Goal: Obtain resource: Download file/media

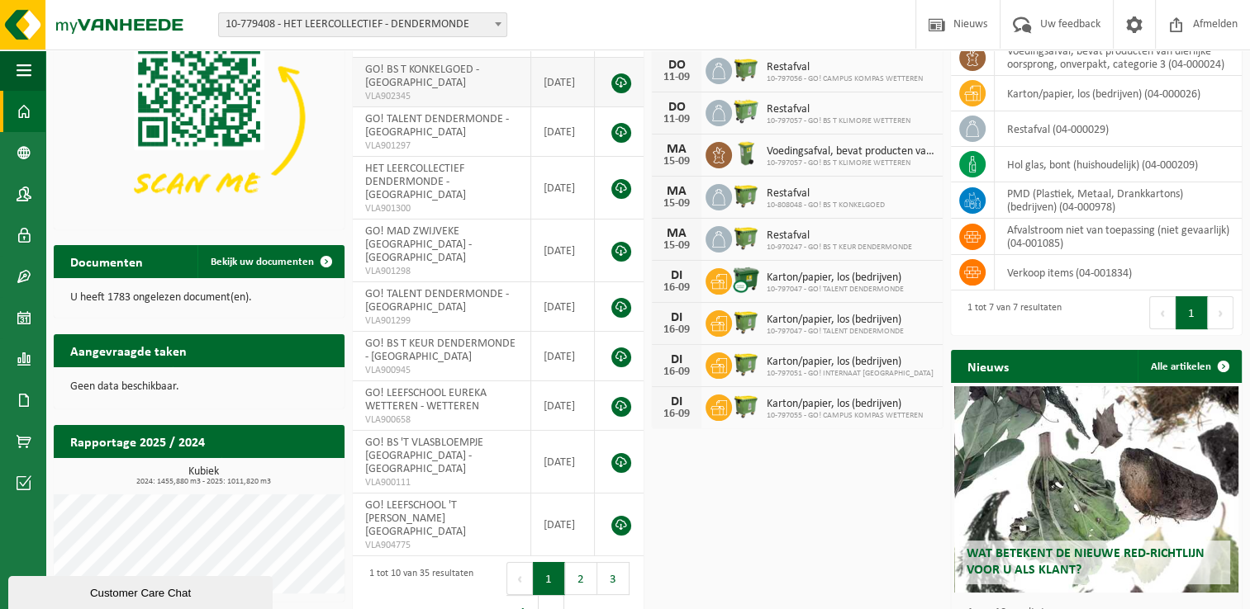
scroll to position [165, 0]
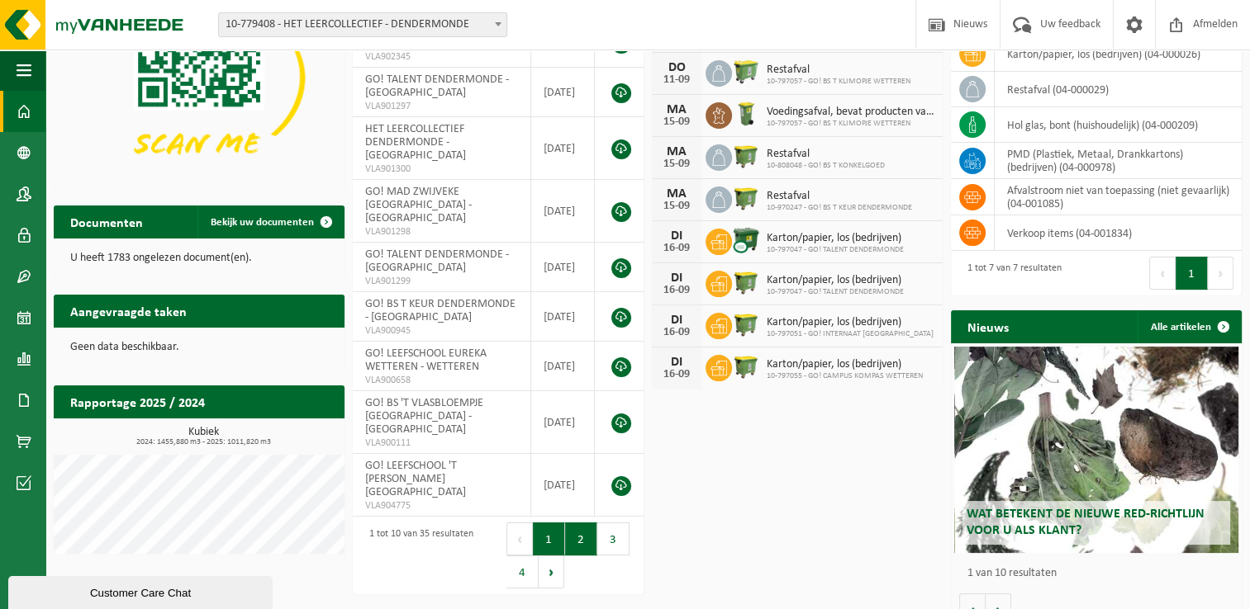
click at [576, 523] on button "2" at bounding box center [581, 539] width 32 height 33
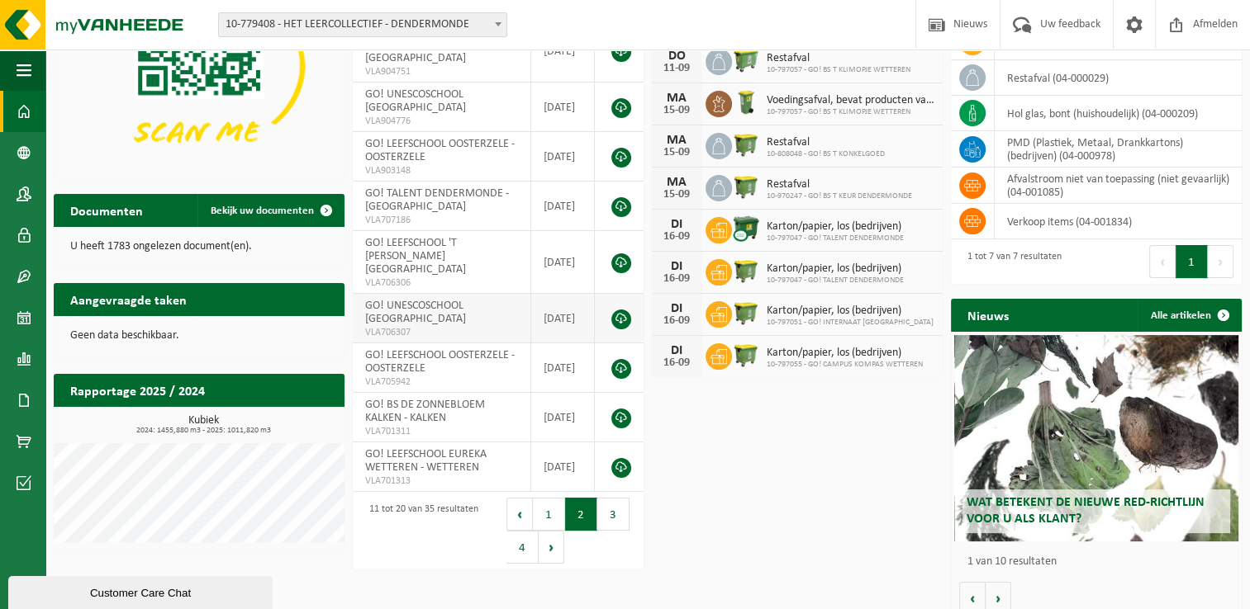
scroll to position [189, 0]
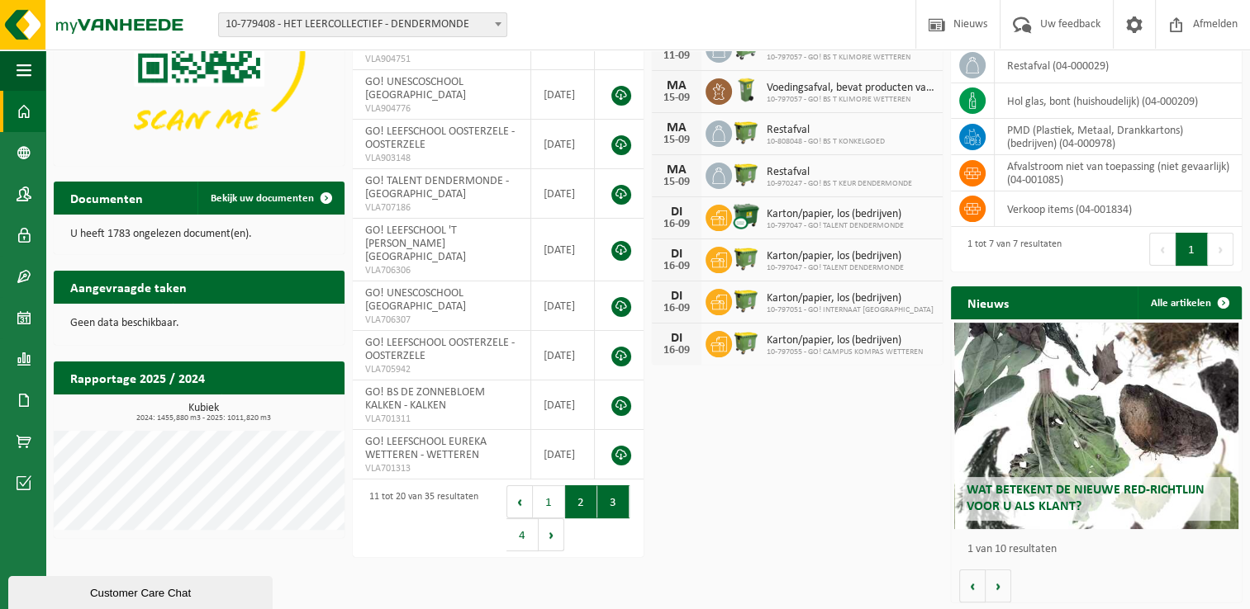
click at [608, 486] on button "3" at bounding box center [613, 502] width 32 height 33
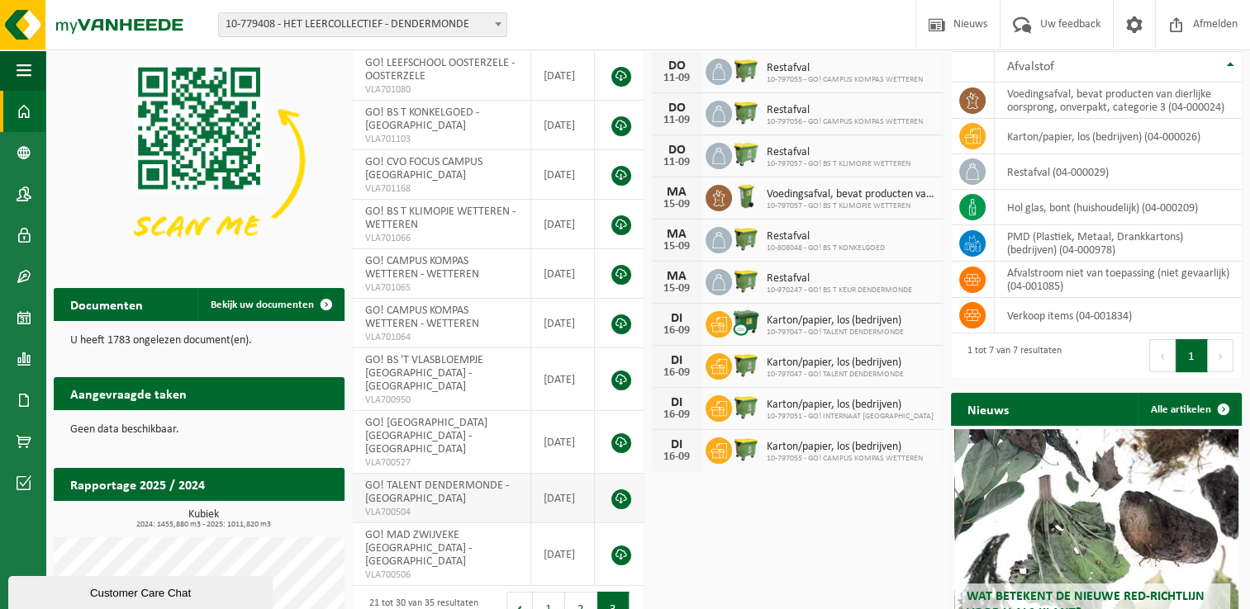
scroll to position [165, 0]
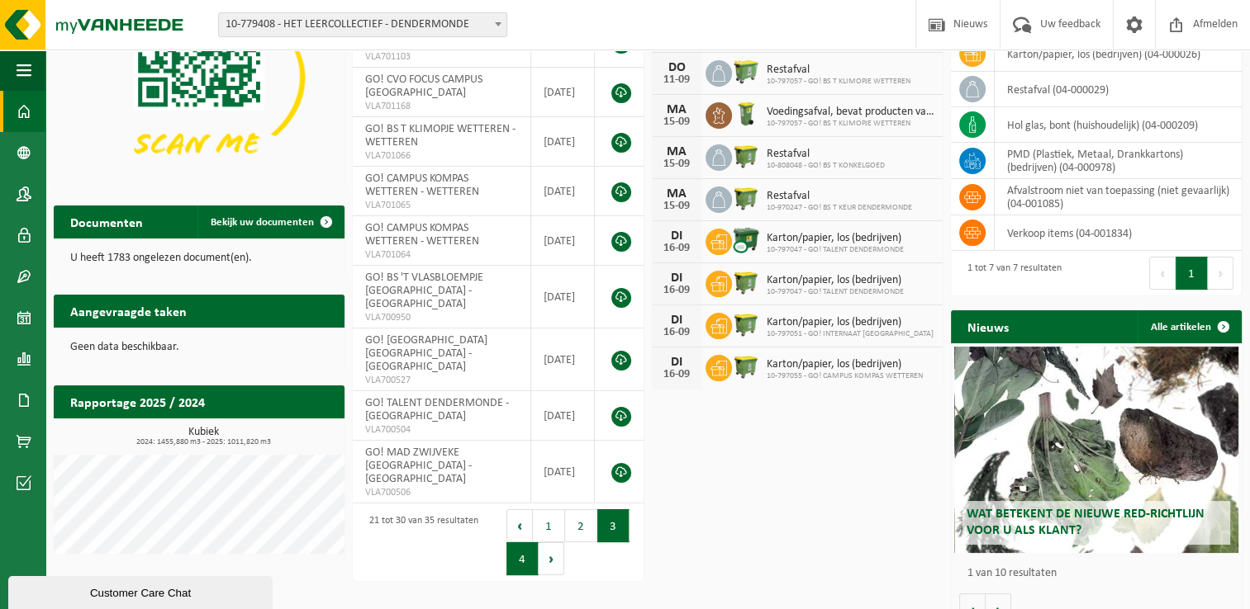
click at [532, 548] on button "4" at bounding box center [522, 559] width 32 height 33
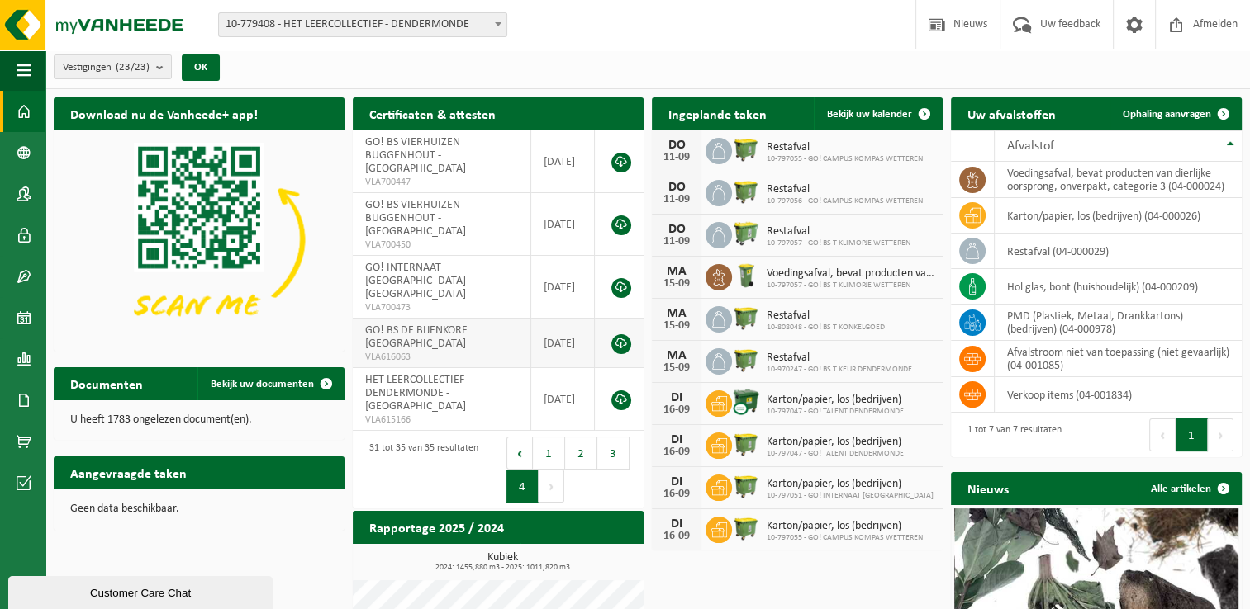
scroll to position [0, 0]
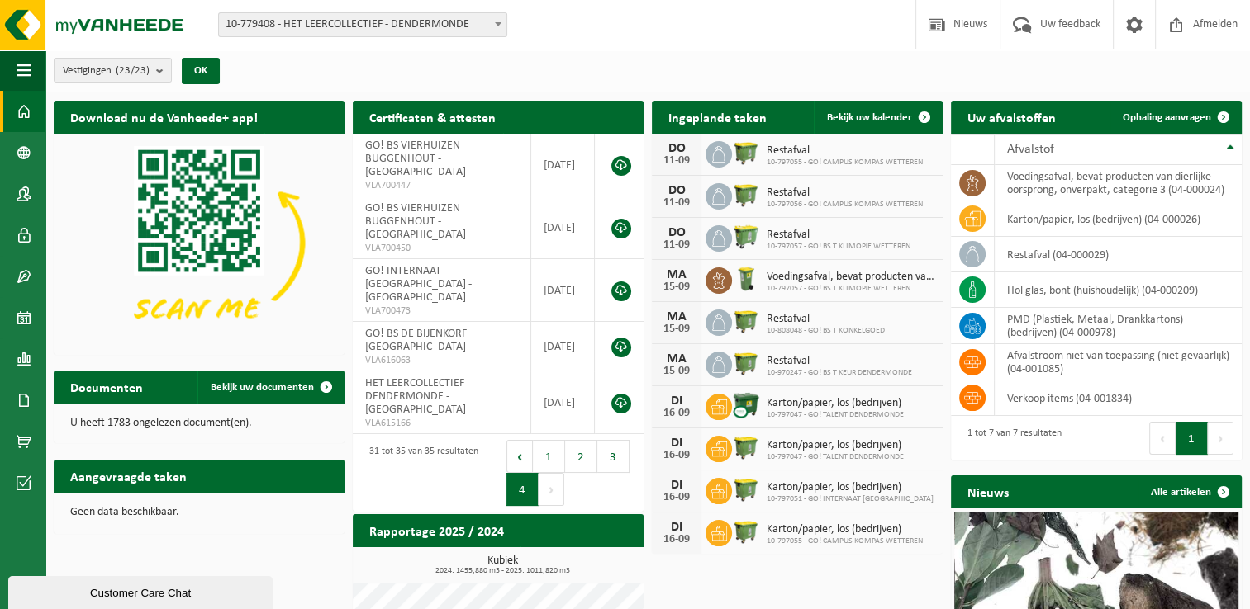
click at [443, 21] on span "10-779408 - HET LEERCOLLECTIEF - DENDERMONDE" at bounding box center [362, 24] width 287 height 23
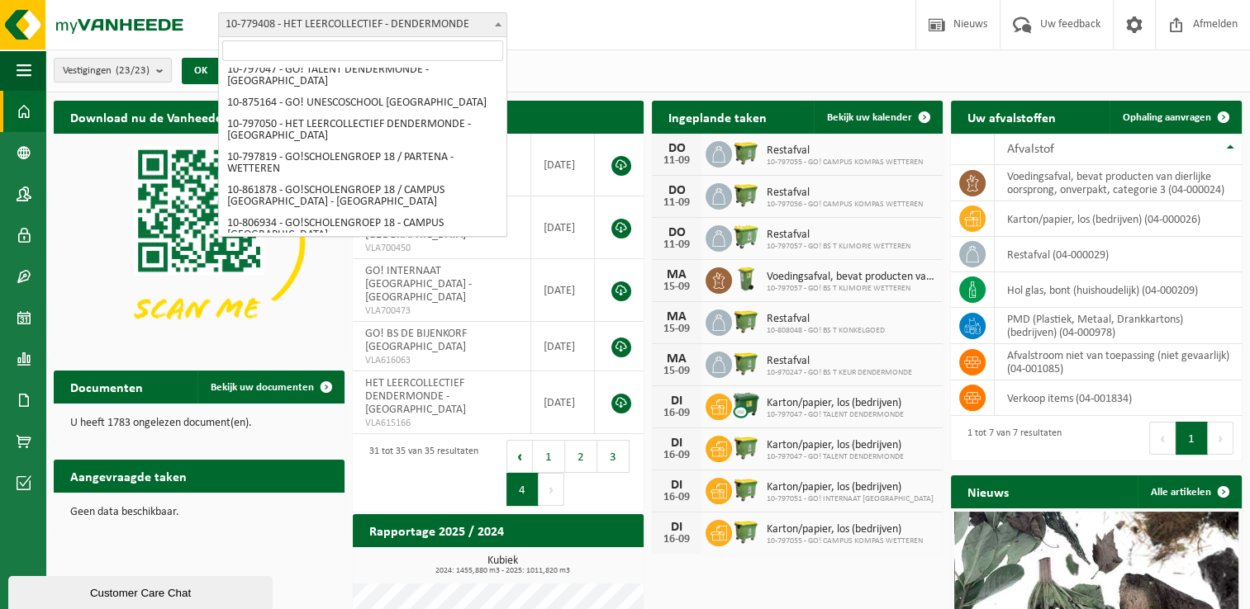
scroll to position [669, 0]
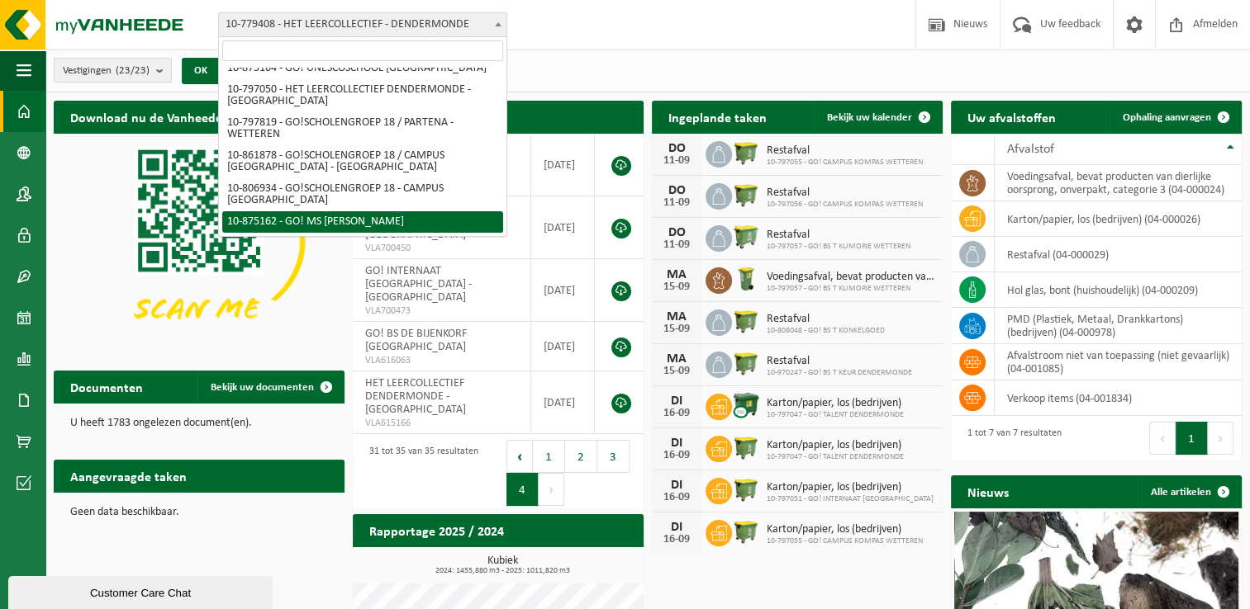
select select "106956"
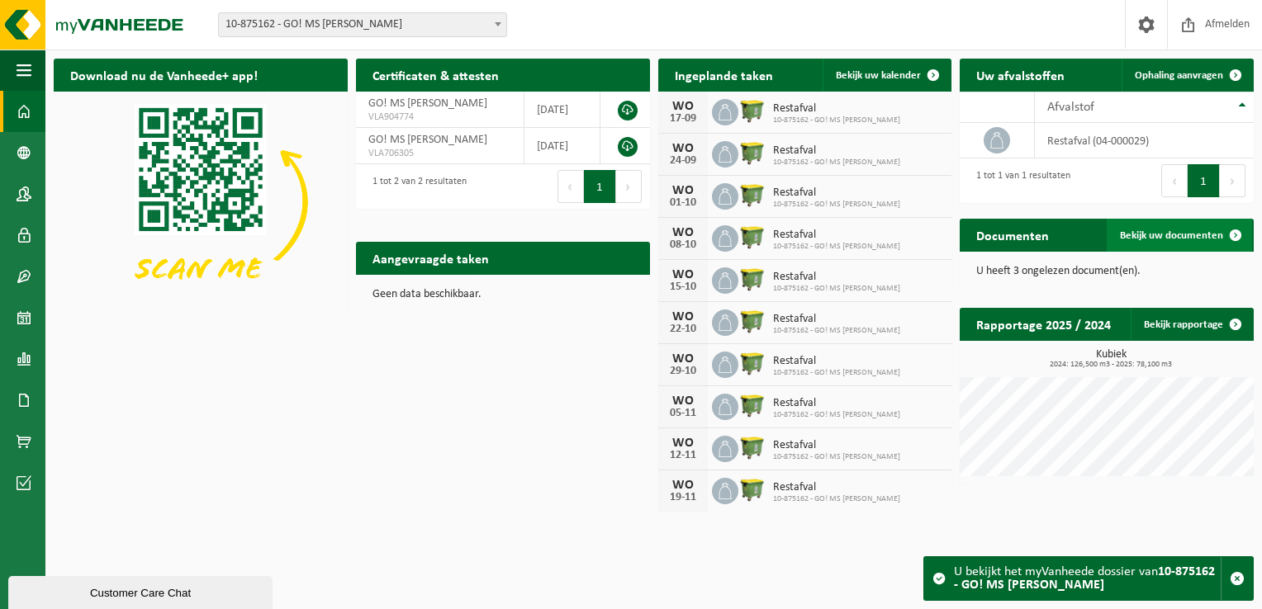
click at [1138, 239] on span "Bekijk uw documenten" at bounding box center [1171, 235] width 103 height 11
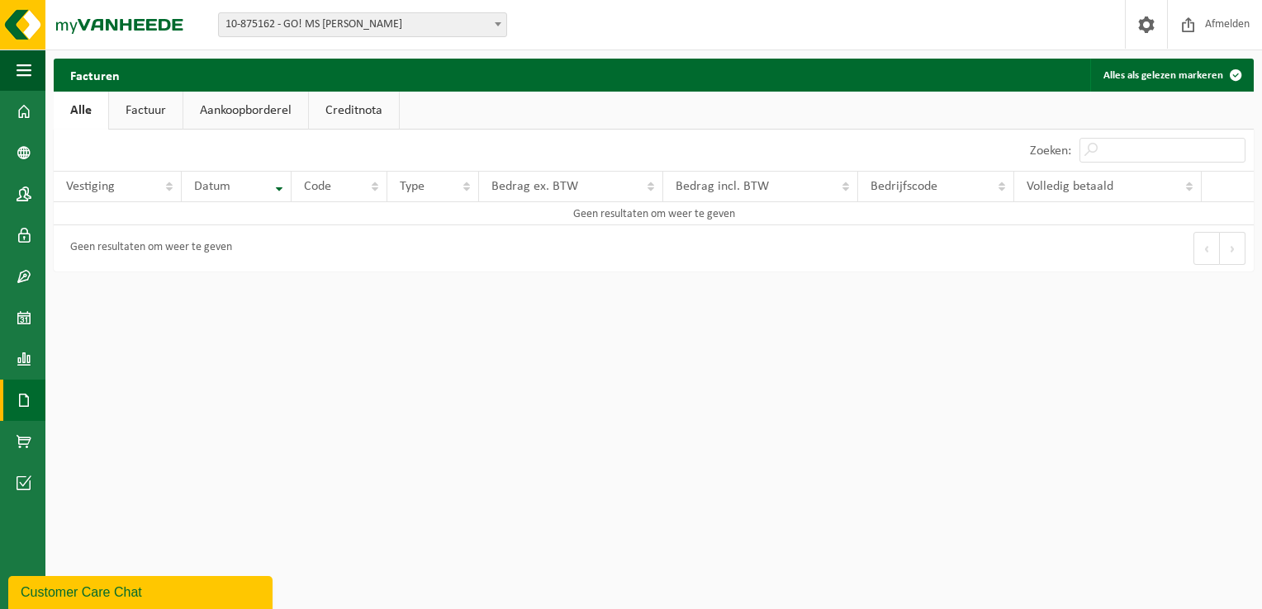
click at [154, 114] on link "Factuur" at bounding box center [146, 111] width 74 height 38
click at [380, 192] on th "Code" at bounding box center [340, 186] width 96 height 31
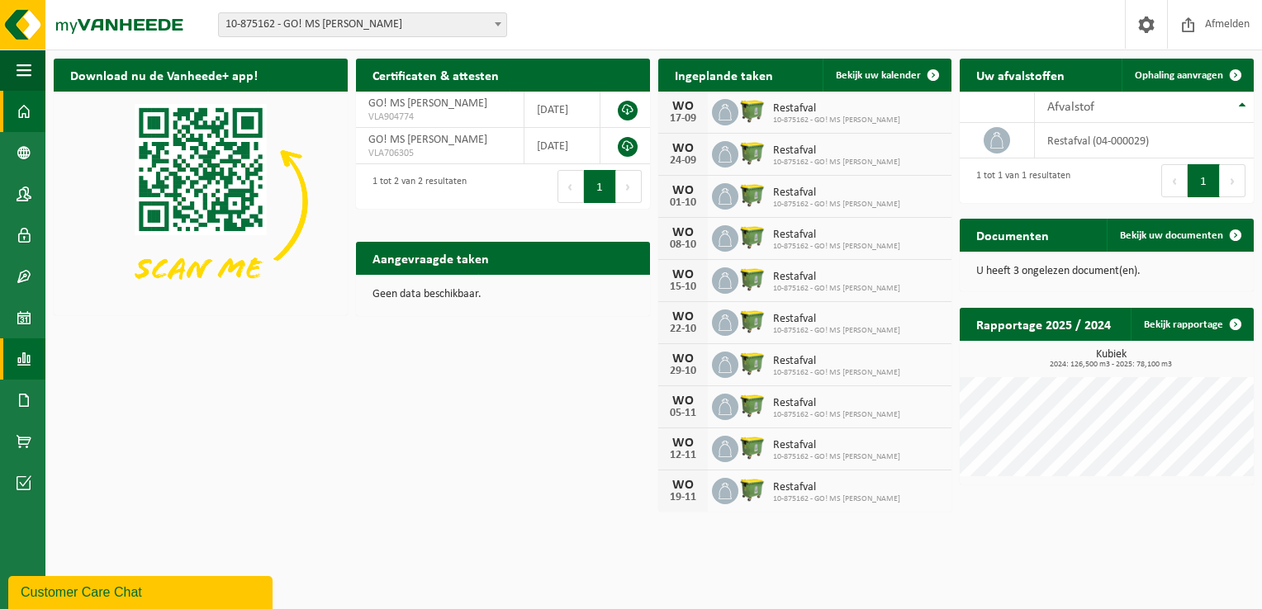
click at [32, 366] on link "Rapportage" at bounding box center [22, 359] width 45 height 41
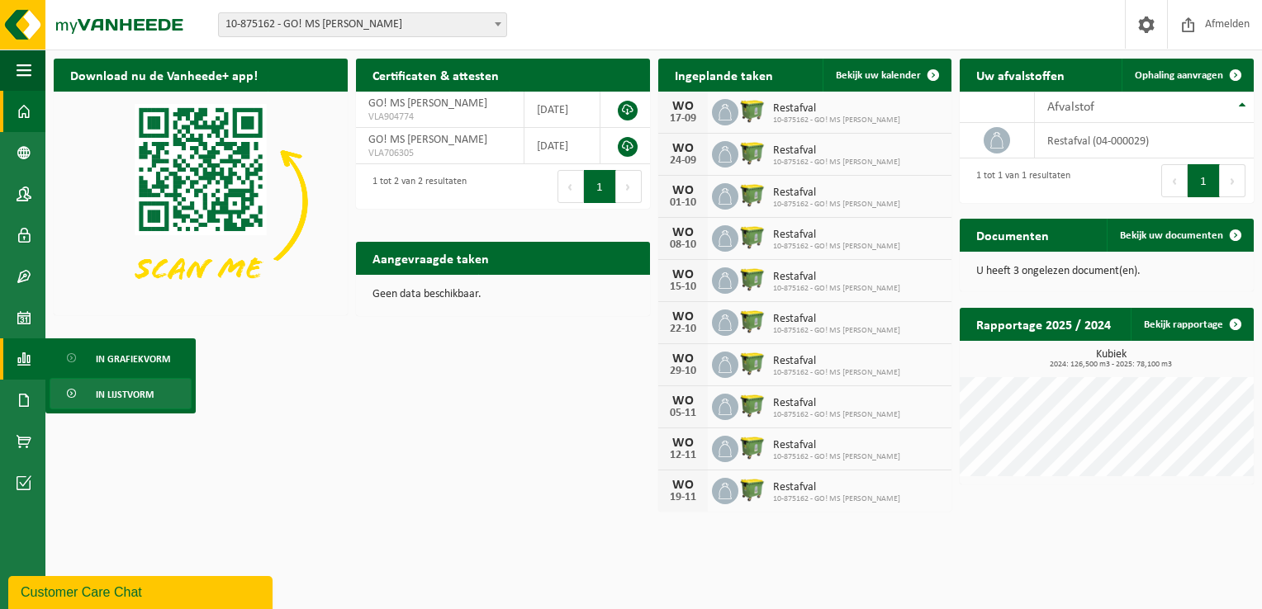
click at [126, 395] on span "In lijstvorm" at bounding box center [125, 394] width 58 height 31
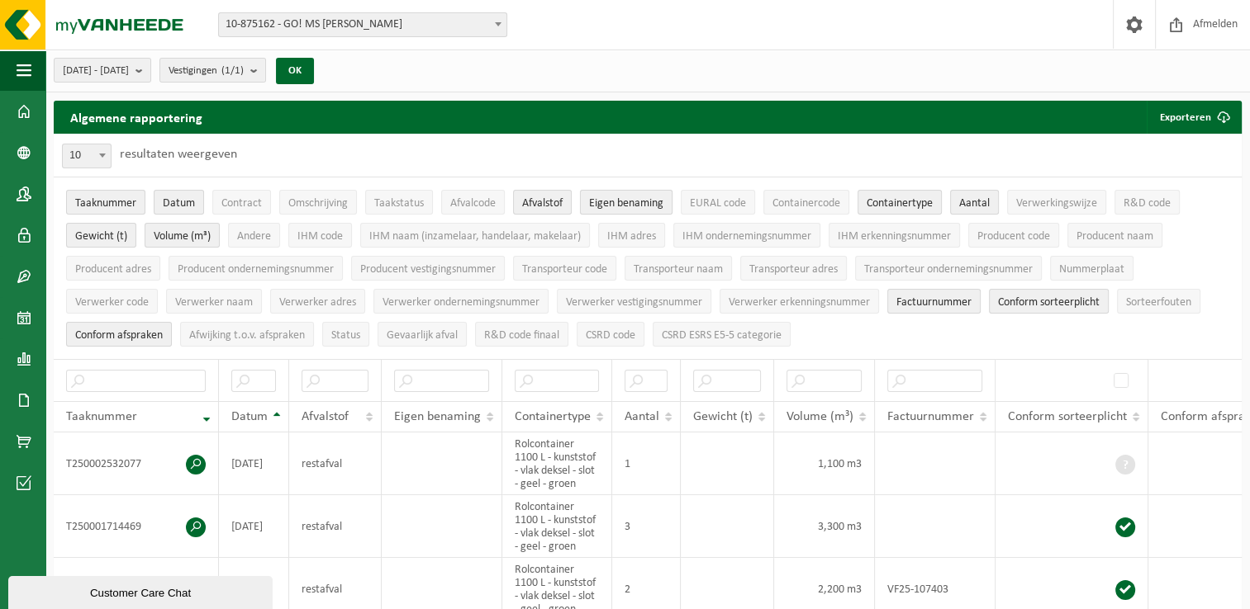
click at [636, 206] on span "Eigen benaming" at bounding box center [626, 203] width 74 height 12
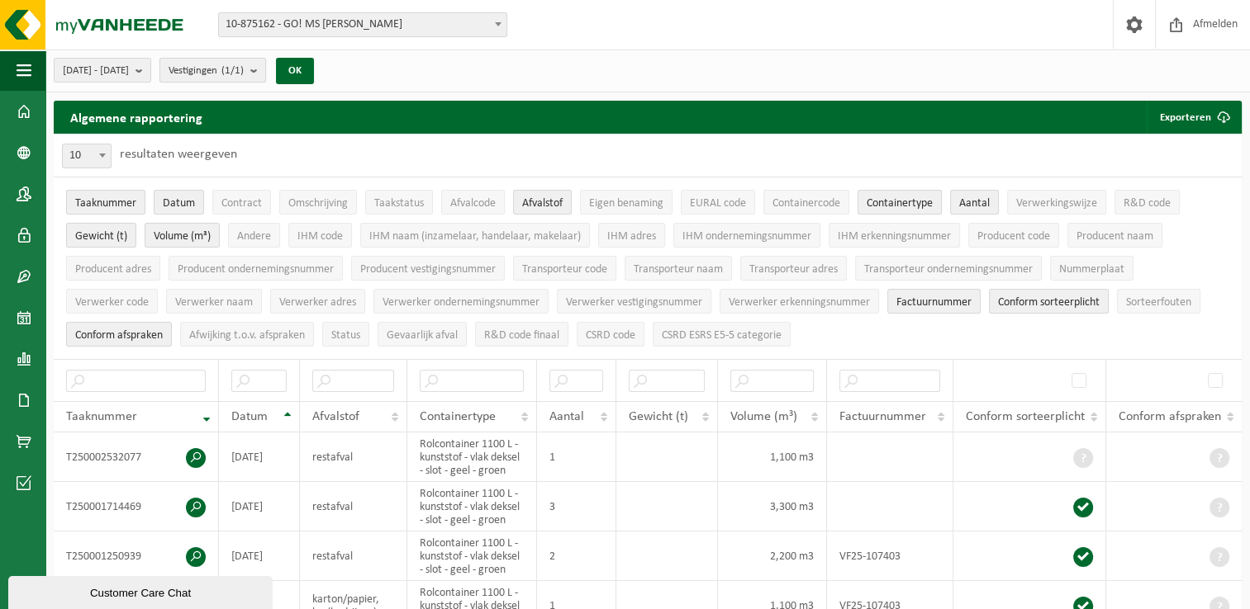
click at [265, 74] on b "submit" at bounding box center [257, 70] width 15 height 23
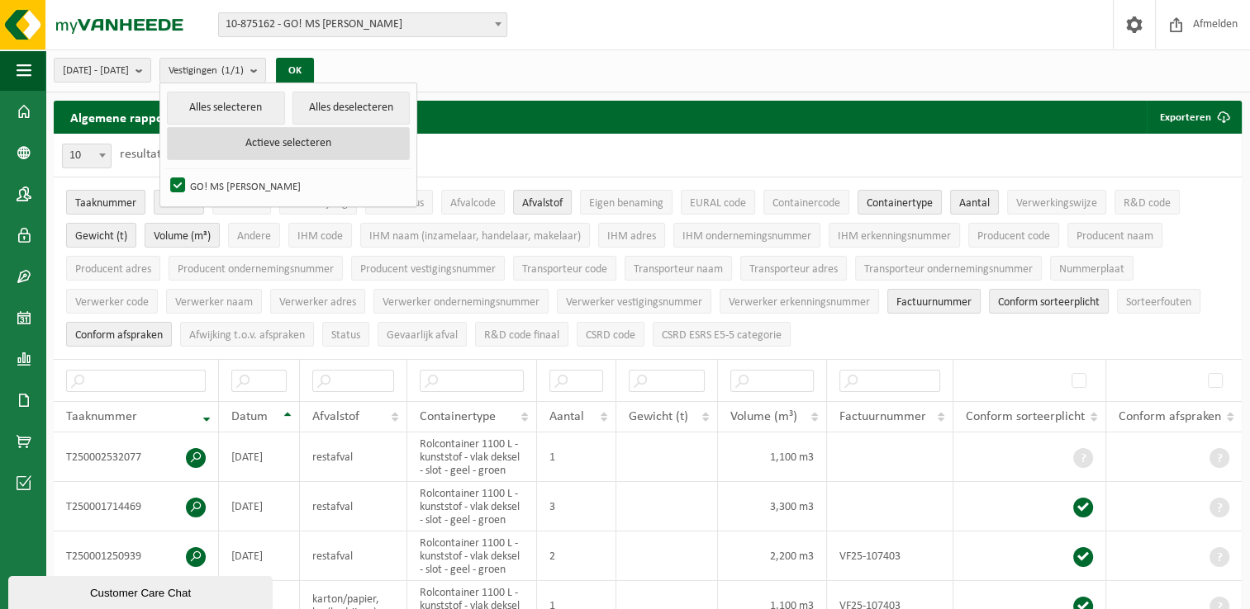
click at [288, 144] on button "Actieve selecteren" at bounding box center [288, 143] width 243 height 33
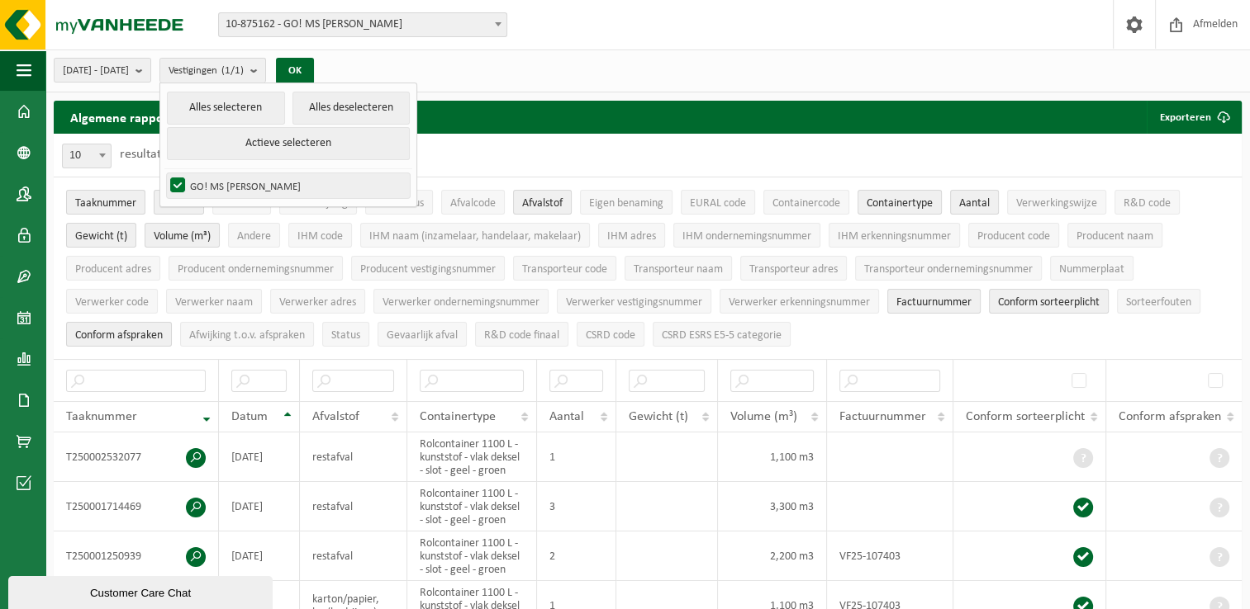
click at [304, 175] on label "GO! MS MIRA HAMME - HAMME" at bounding box center [288, 185] width 243 height 25
click at [164, 173] on input "GO! MS MIRA HAMME - HAMME" at bounding box center [164, 173] width 1 height 1
click at [221, 183] on label "GO! MS MIRA HAMME - HAMME" at bounding box center [288, 185] width 243 height 25
click at [164, 173] on input "GO! MS MIRA HAMME - HAMME" at bounding box center [164, 173] width 1 height 1
checkbox input "true"
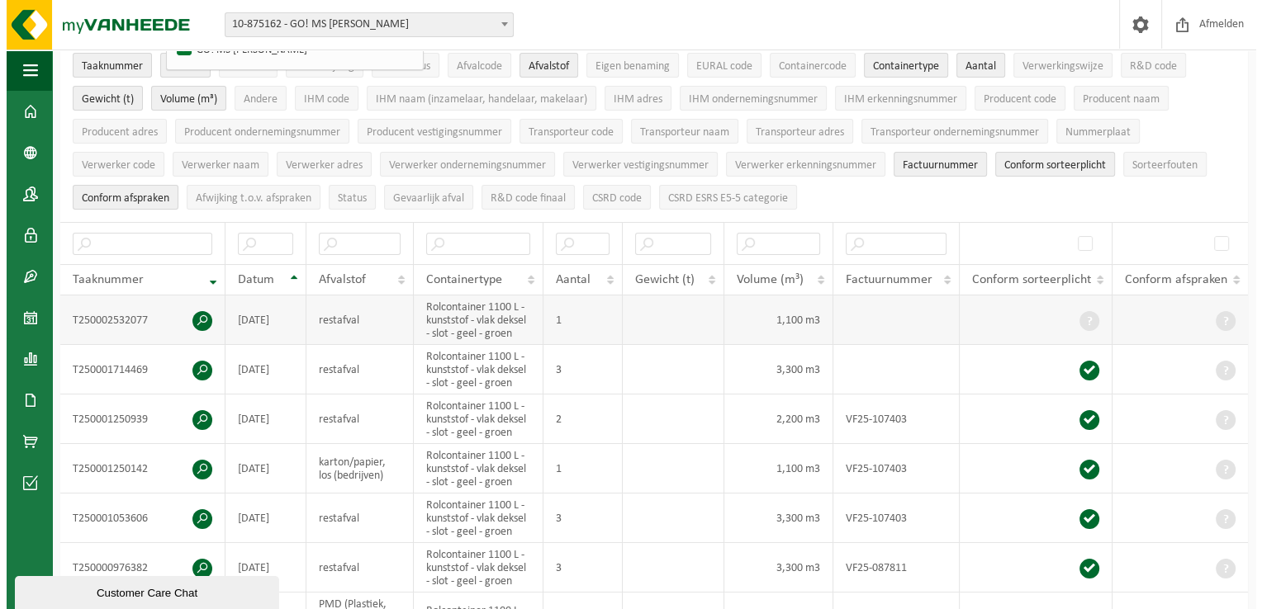
scroll to position [165, 0]
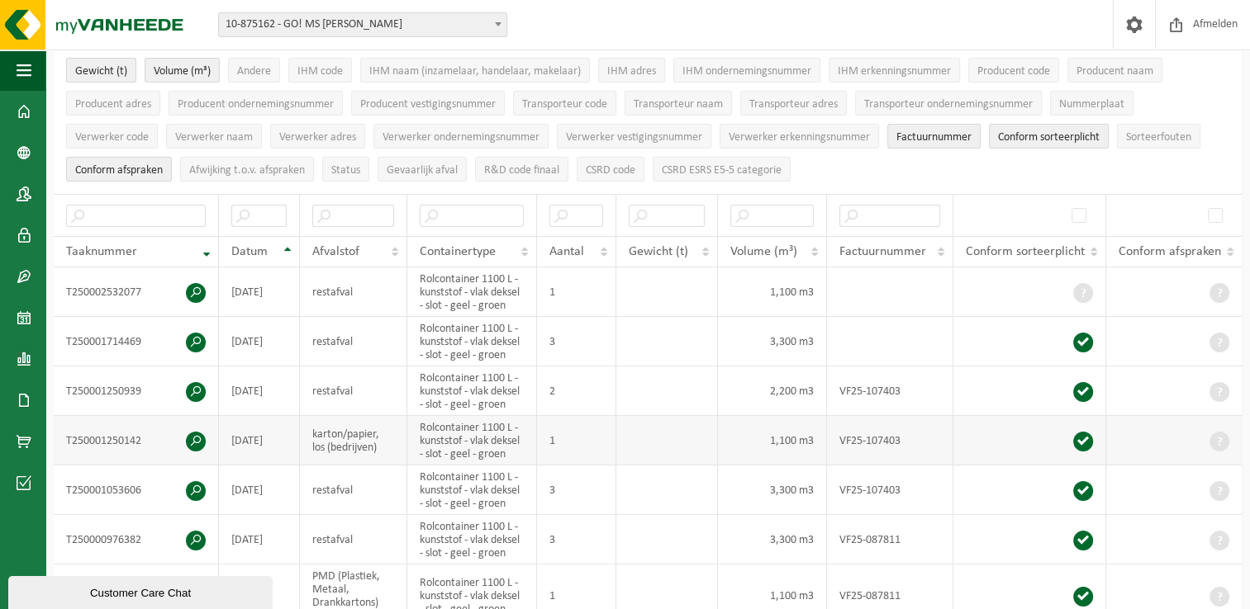
click at [194, 438] on span at bounding box center [196, 442] width 20 height 20
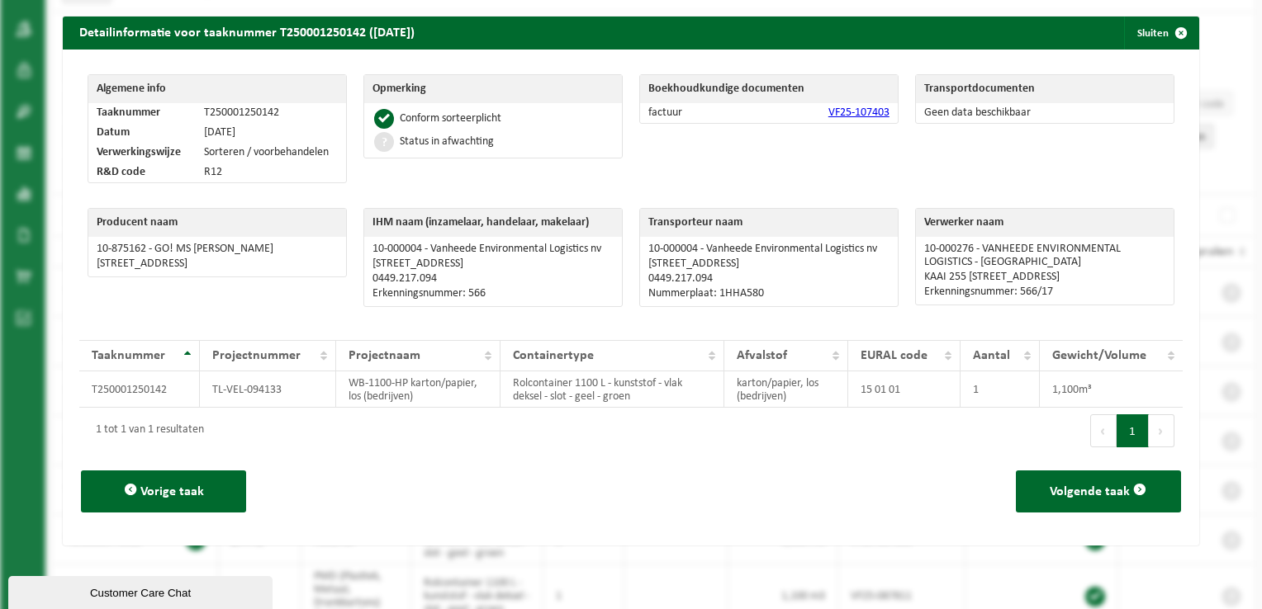
click at [842, 110] on link "VF25-107403" at bounding box center [858, 113] width 61 height 12
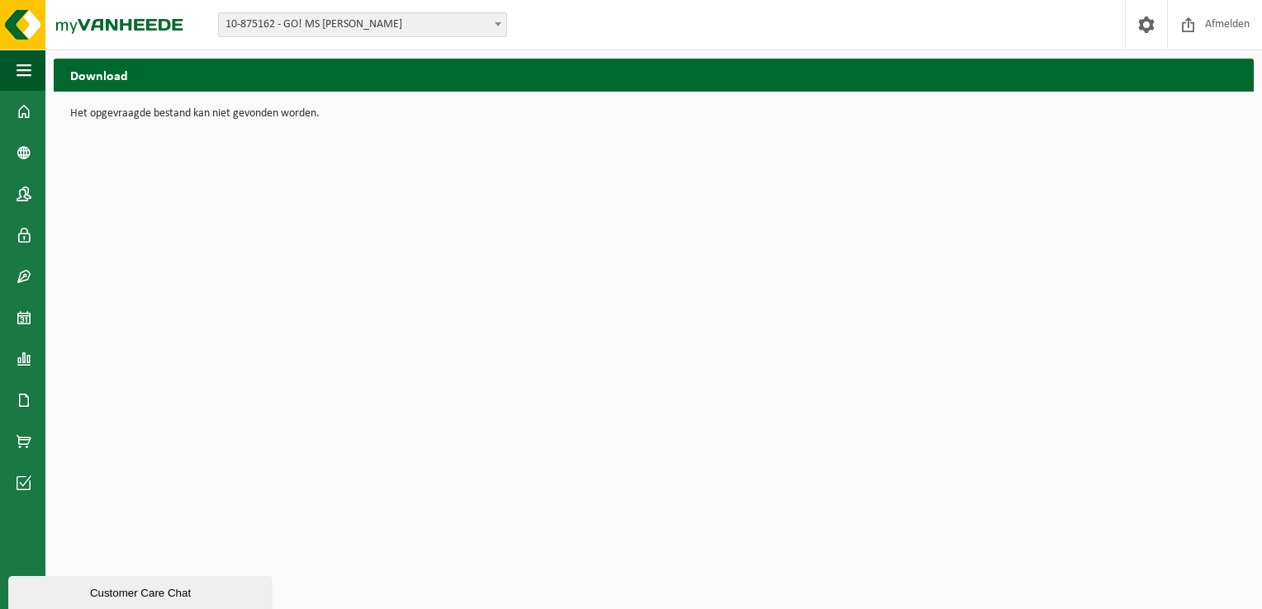
click at [432, 33] on span "10-875162 - GO! MS [PERSON_NAME]" at bounding box center [362, 24] width 287 height 23
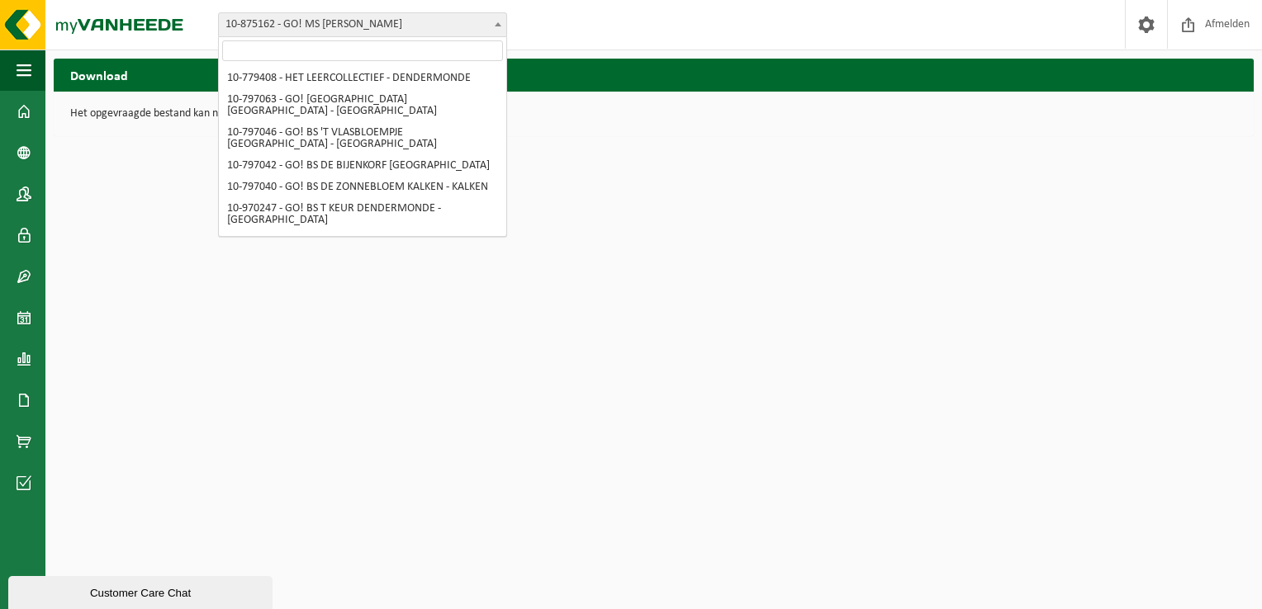
scroll to position [669, 0]
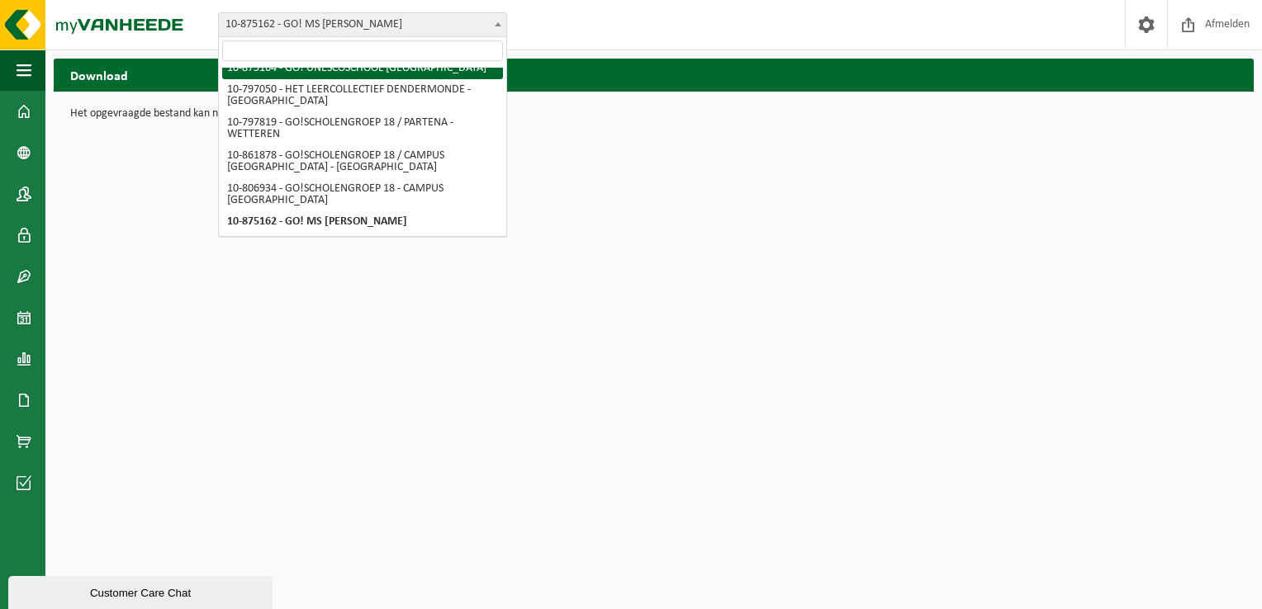
drag, startPoint x: 54, startPoint y: 102, endPoint x: 92, endPoint y: 177, distance: 83.5
click at [59, 108] on div "Het opgevraagde bestand kan niet gevonden worden." at bounding box center [654, 114] width 1200 height 45
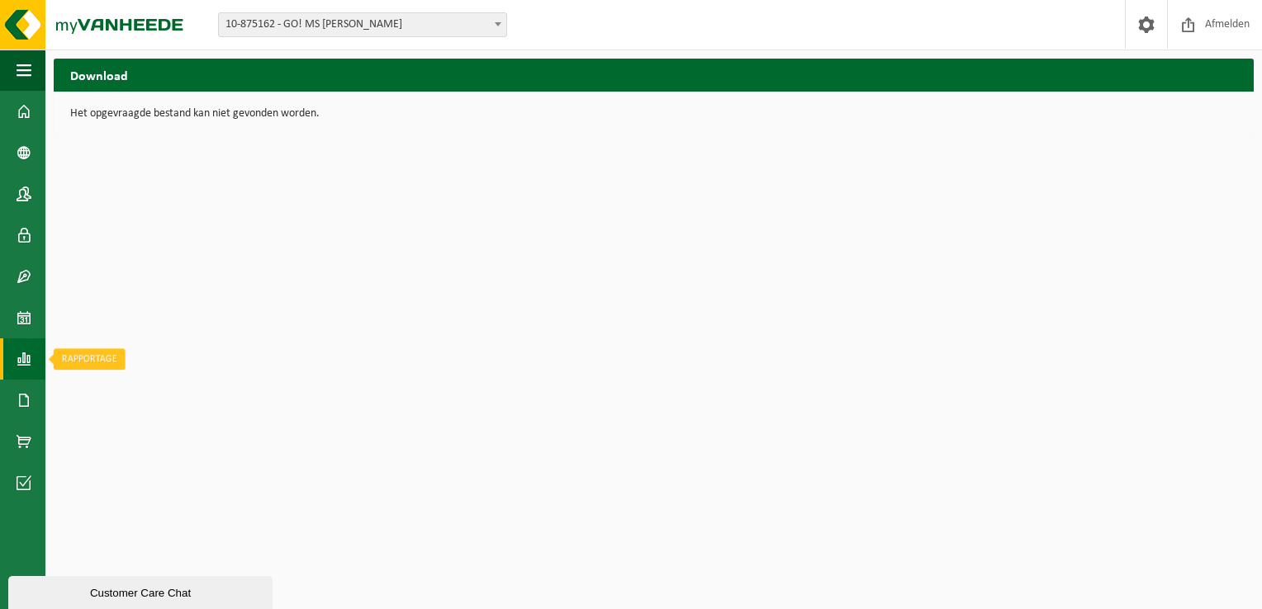
click at [33, 363] on link "Rapportage" at bounding box center [22, 359] width 45 height 41
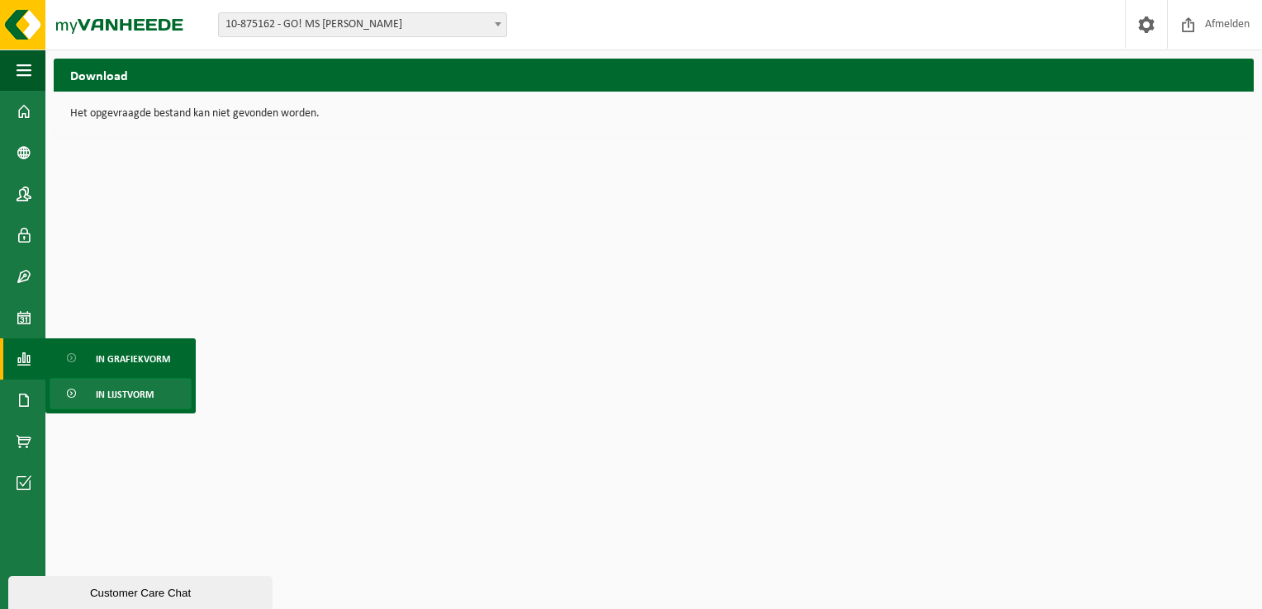
click at [109, 395] on span "In lijstvorm" at bounding box center [125, 394] width 58 height 31
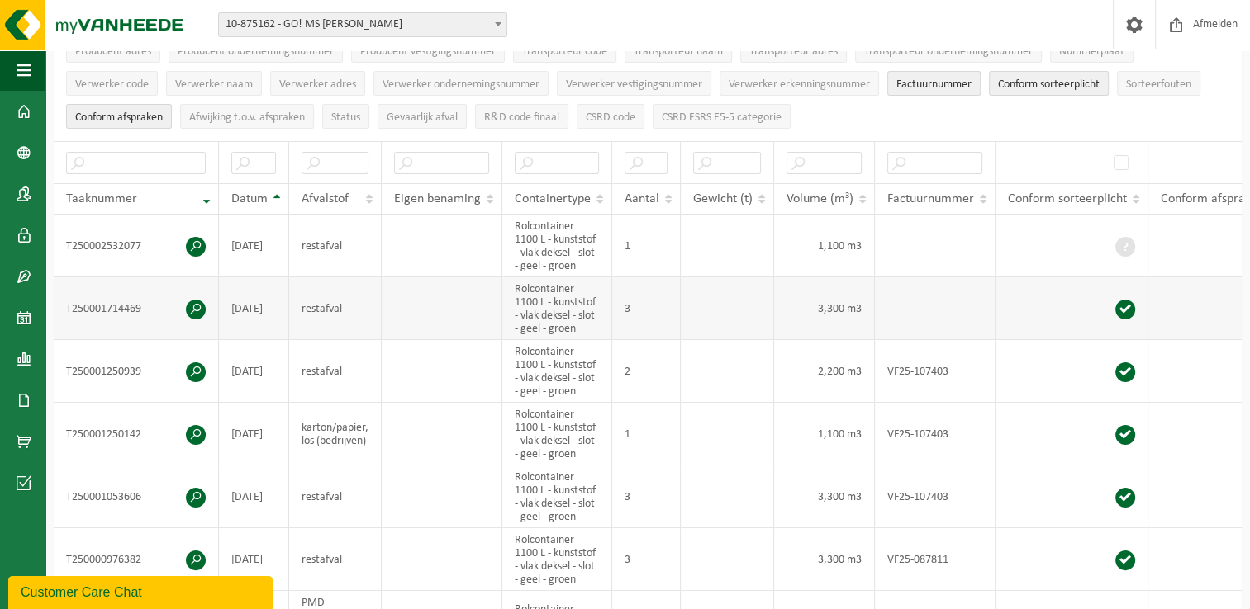
scroll to position [248, 0]
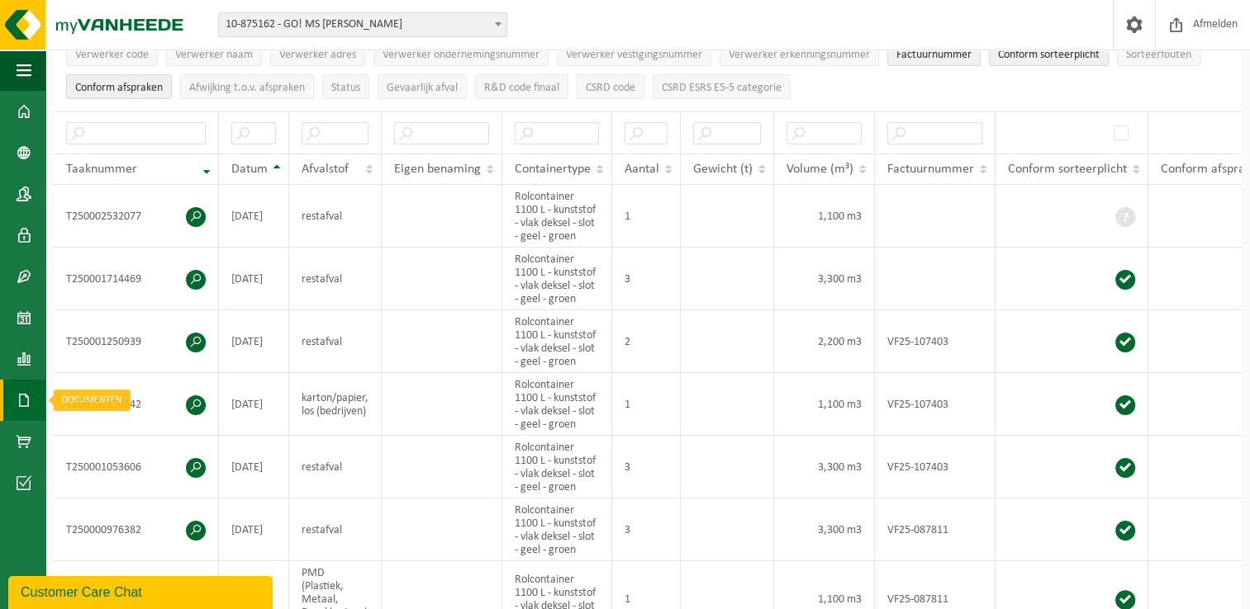
click at [23, 401] on span at bounding box center [24, 400] width 15 height 41
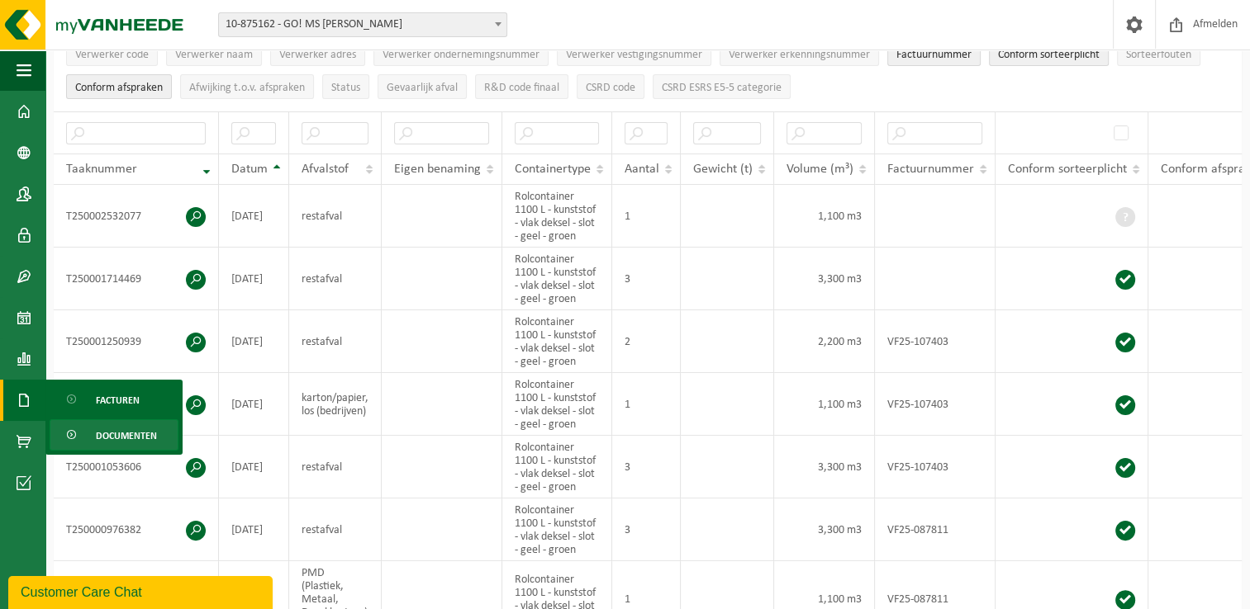
click at [109, 435] on span "Documenten" at bounding box center [126, 435] width 61 height 31
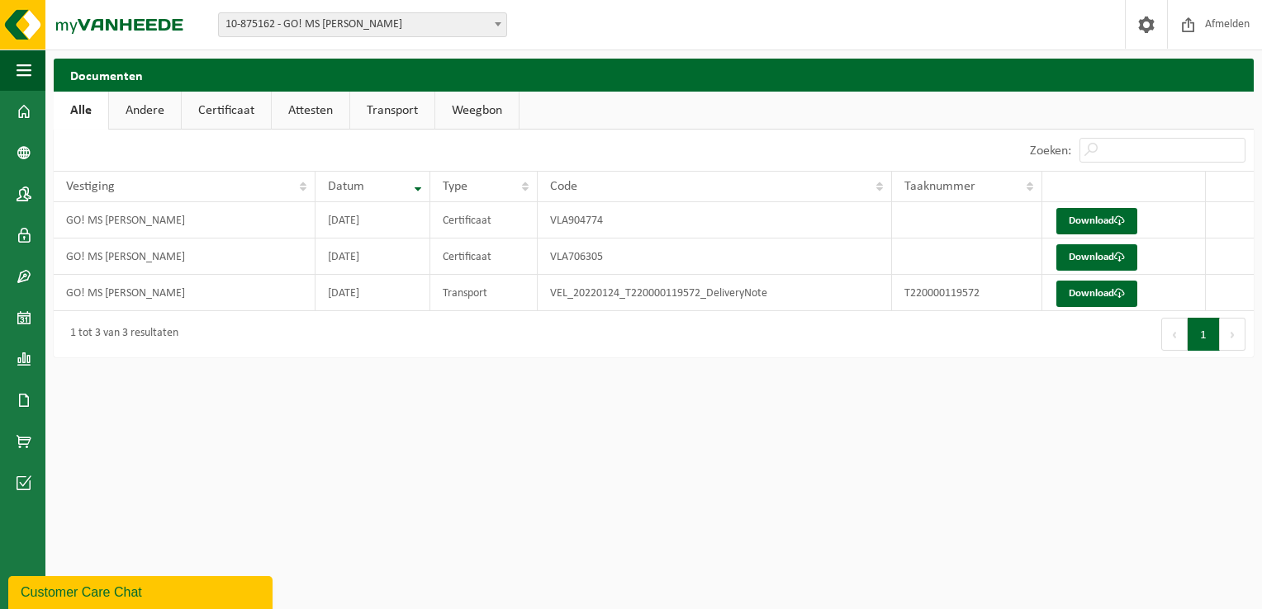
click at [162, 108] on link "Andere" at bounding box center [145, 111] width 72 height 38
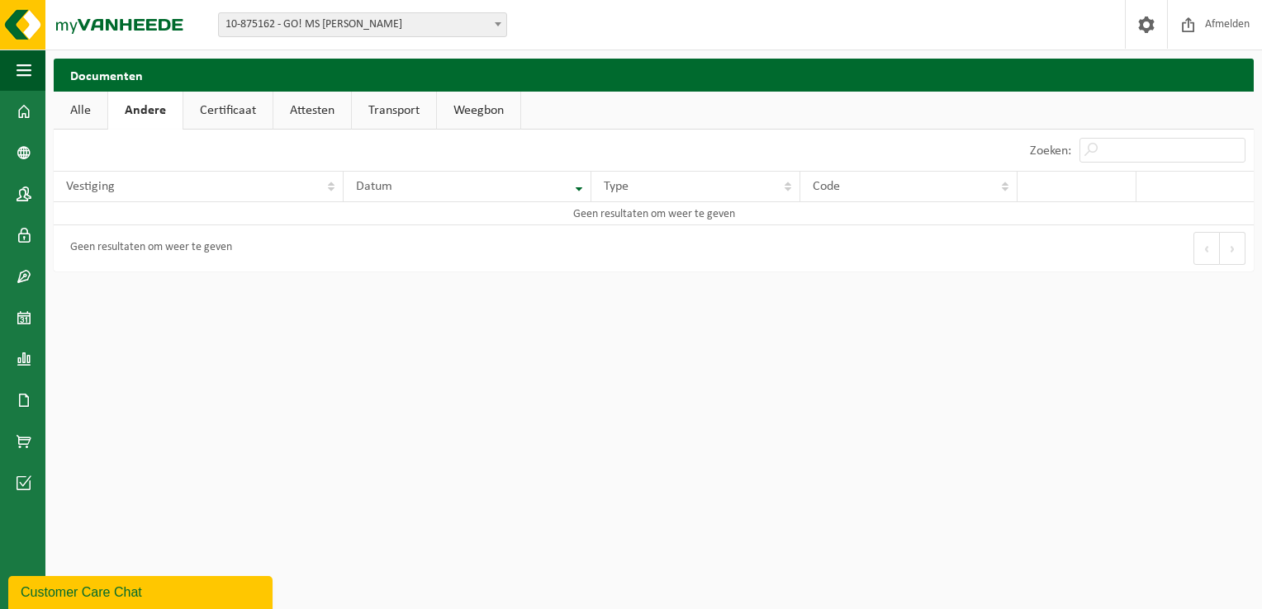
click at [218, 112] on link "Certificaat" at bounding box center [227, 111] width 89 height 38
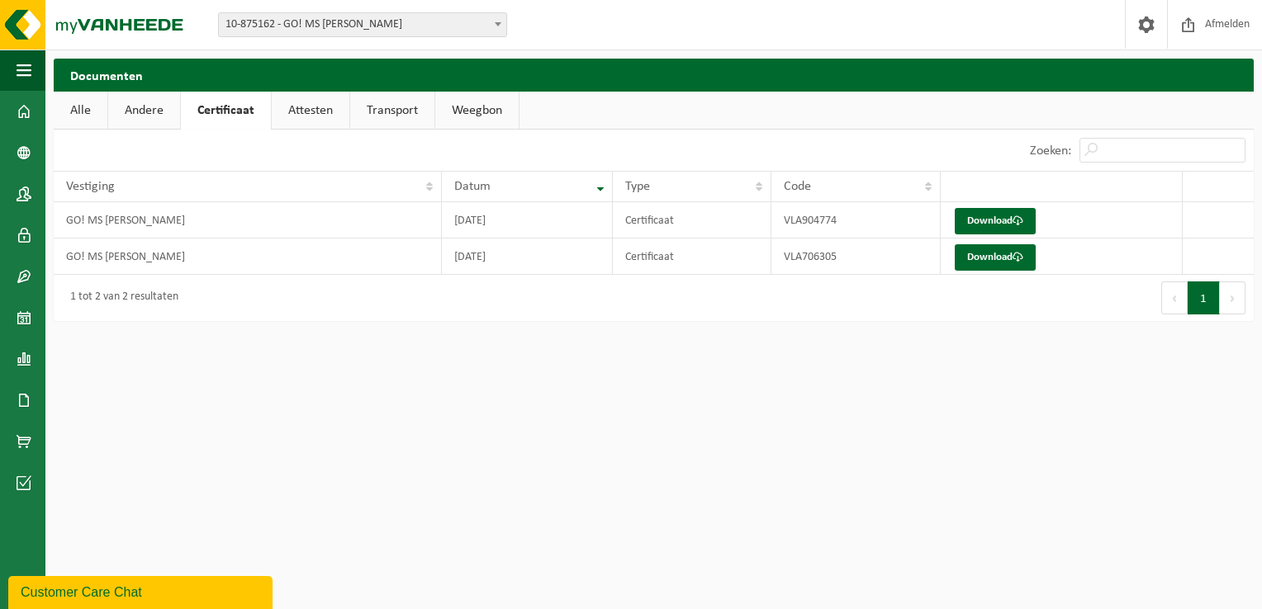
click at [293, 115] on link "Attesten" at bounding box center [311, 111] width 78 height 38
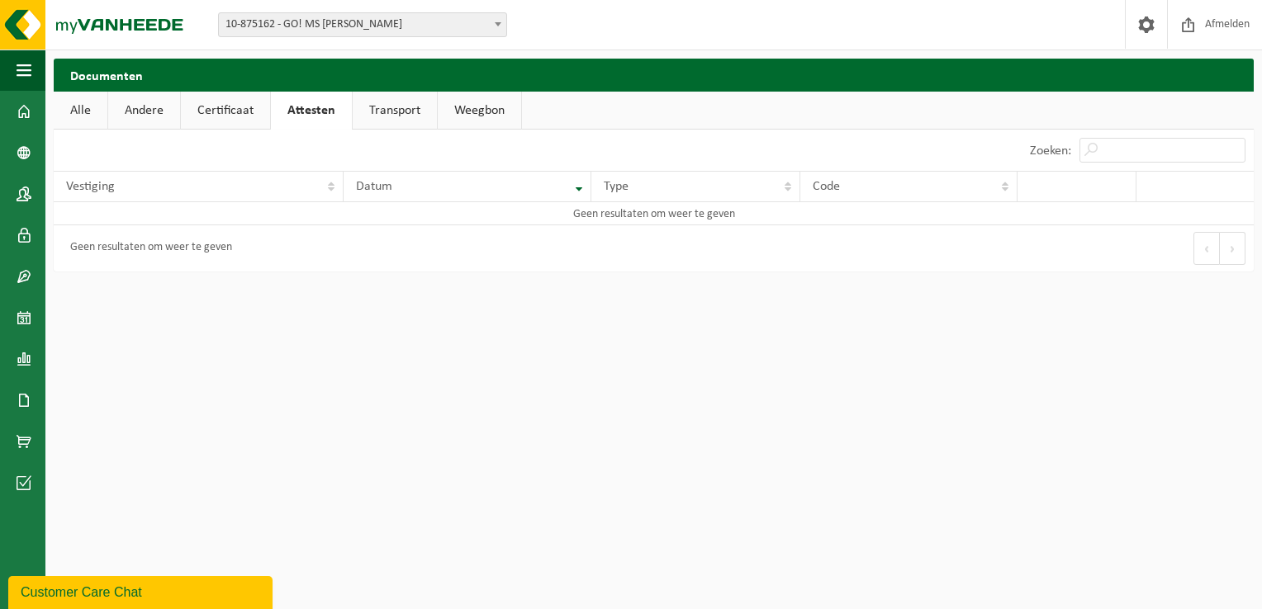
click at [397, 112] on link "Transport" at bounding box center [395, 111] width 84 height 38
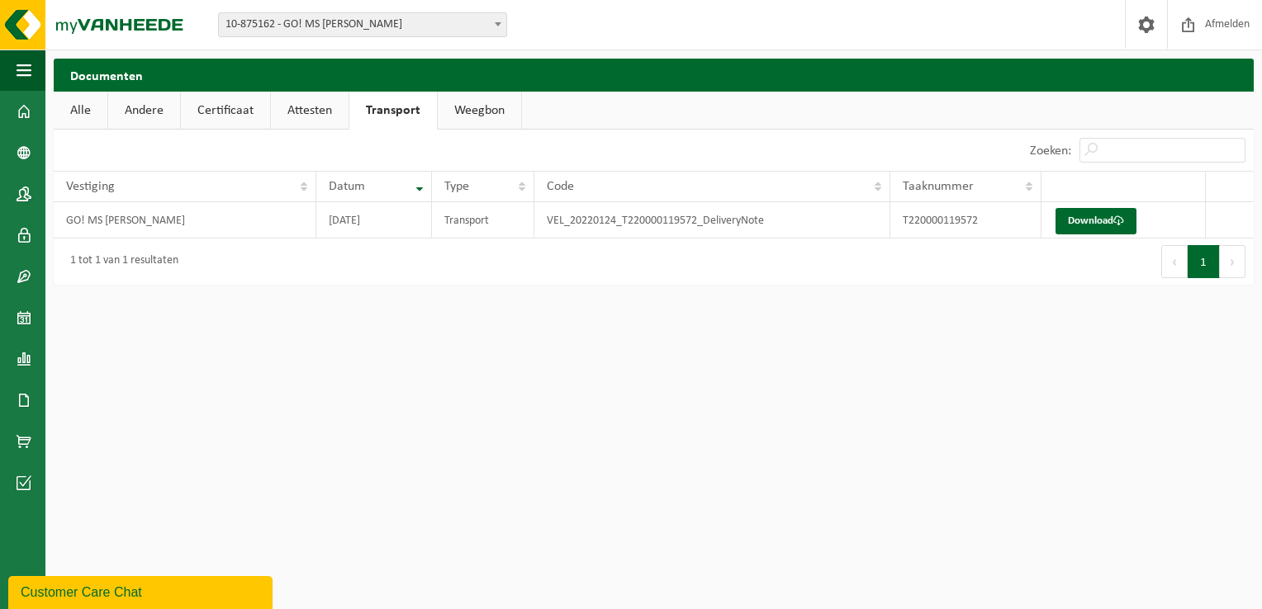
click at [458, 111] on link "Weegbon" at bounding box center [479, 111] width 83 height 38
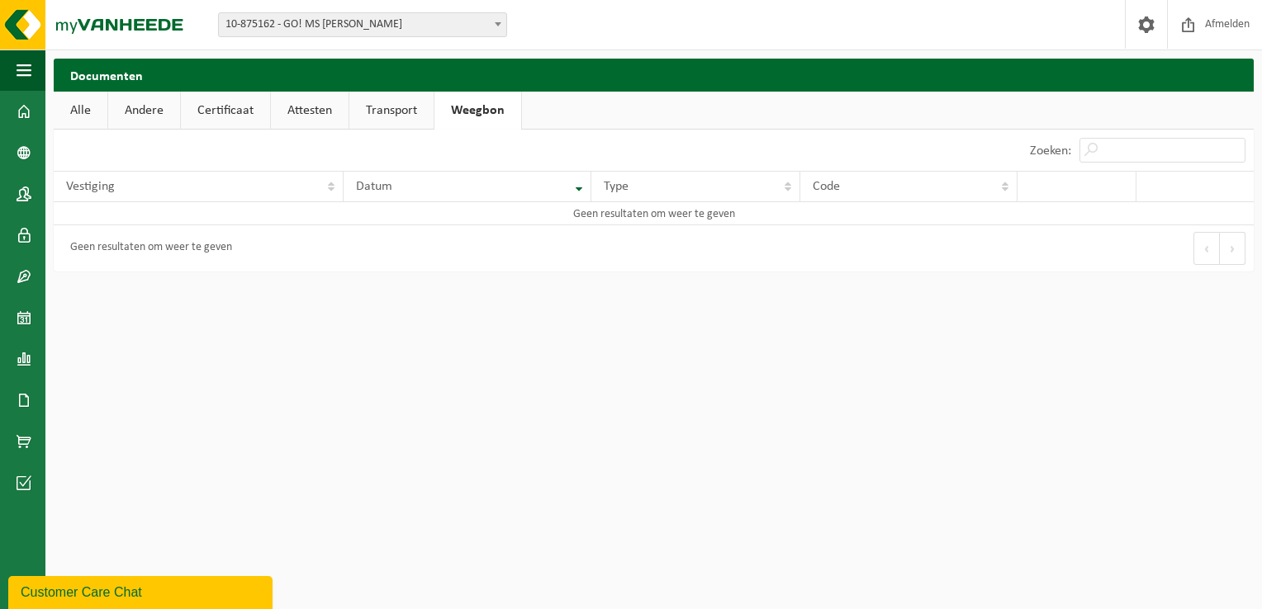
click at [78, 106] on link "Alle" at bounding box center [81, 111] width 54 height 38
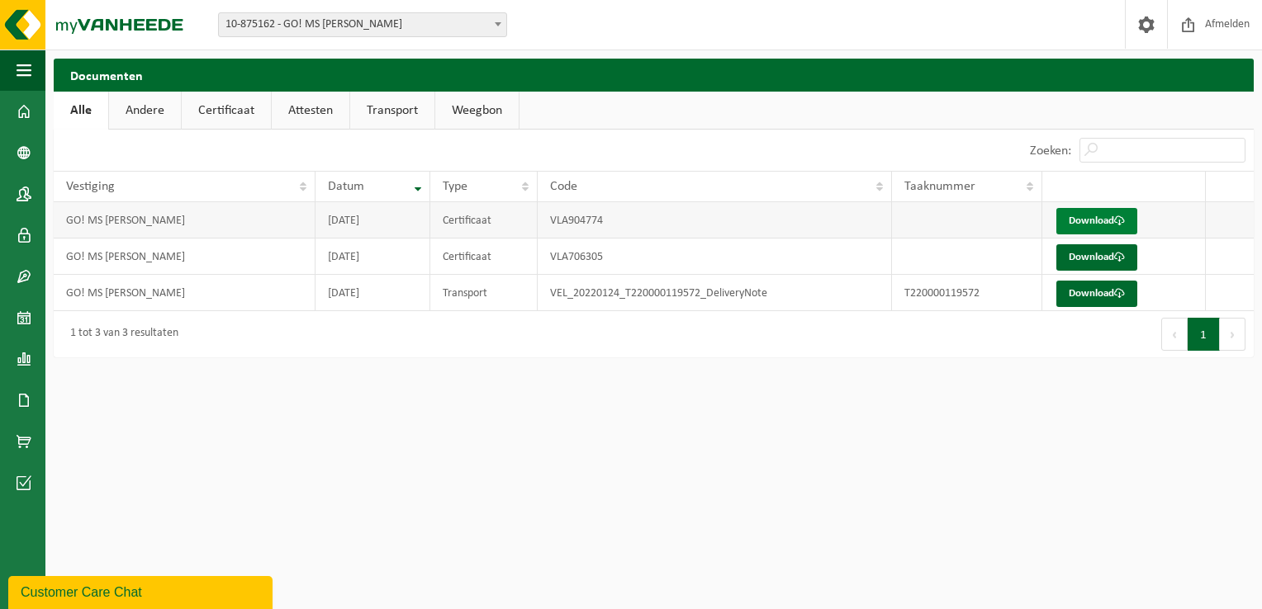
click at [1080, 221] on link "Download" at bounding box center [1096, 221] width 81 height 26
click at [21, 273] on span at bounding box center [24, 276] width 15 height 41
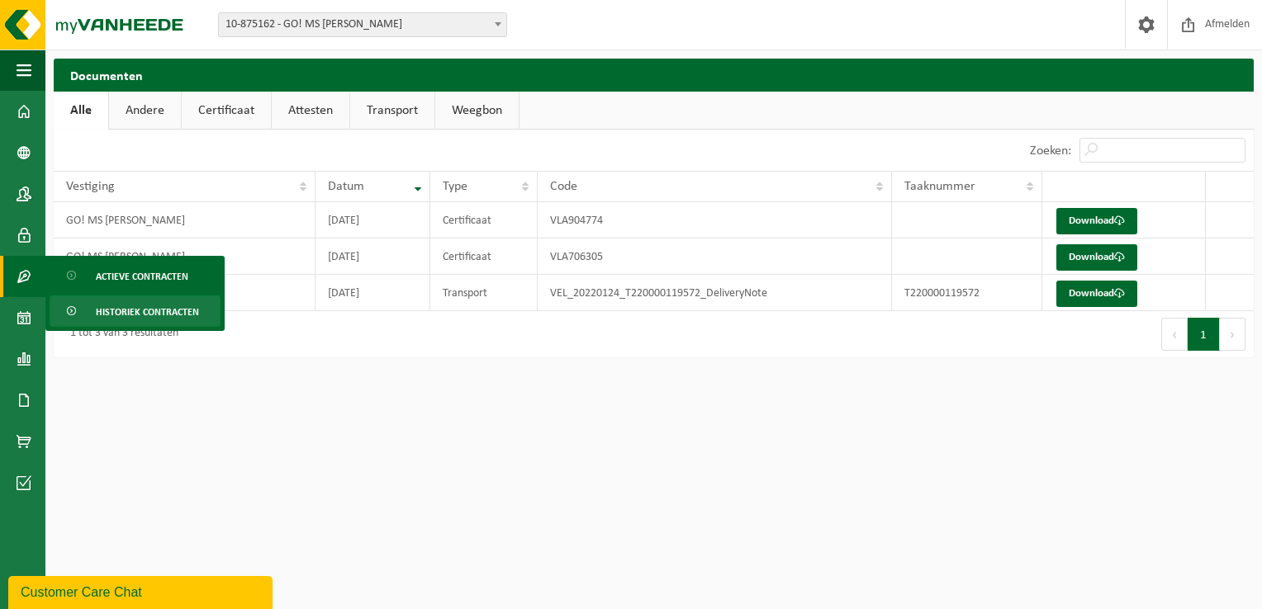
click at [102, 312] on span "Historiek contracten" at bounding box center [147, 311] width 103 height 31
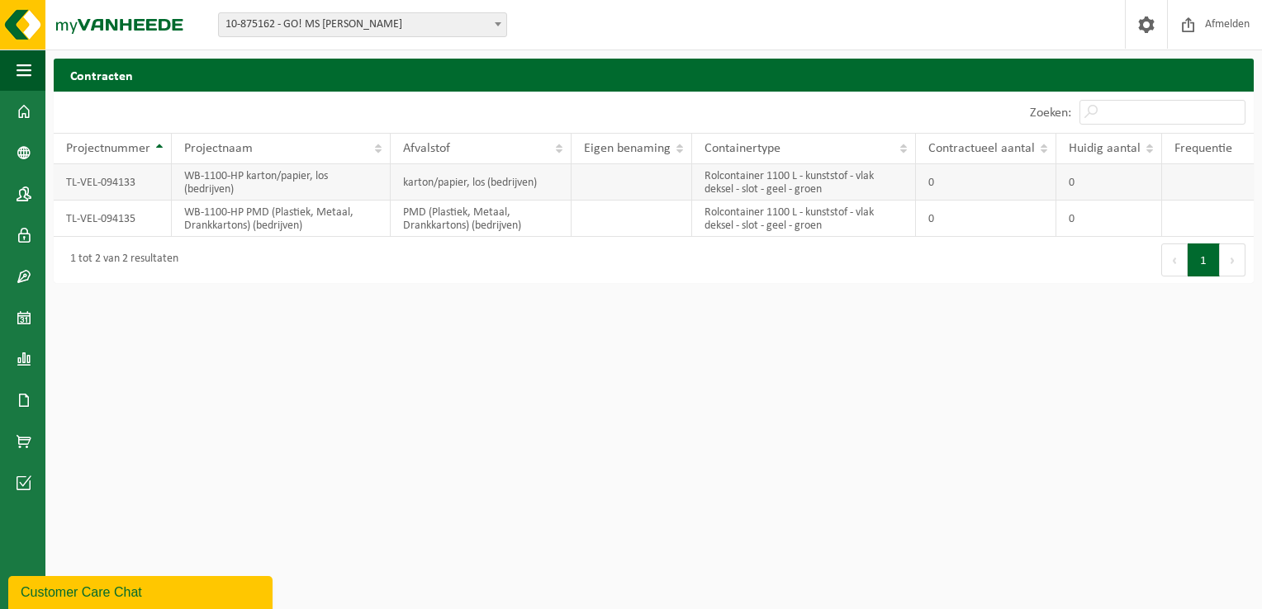
click at [109, 187] on td "TL-VEL-094133" at bounding box center [113, 182] width 118 height 36
click at [112, 184] on td "TL-VEL-094133" at bounding box center [113, 182] width 118 height 36
click at [1227, 266] on button "Volgende" at bounding box center [1233, 260] width 26 height 33
